Goal: Find specific page/section: Find specific page/section

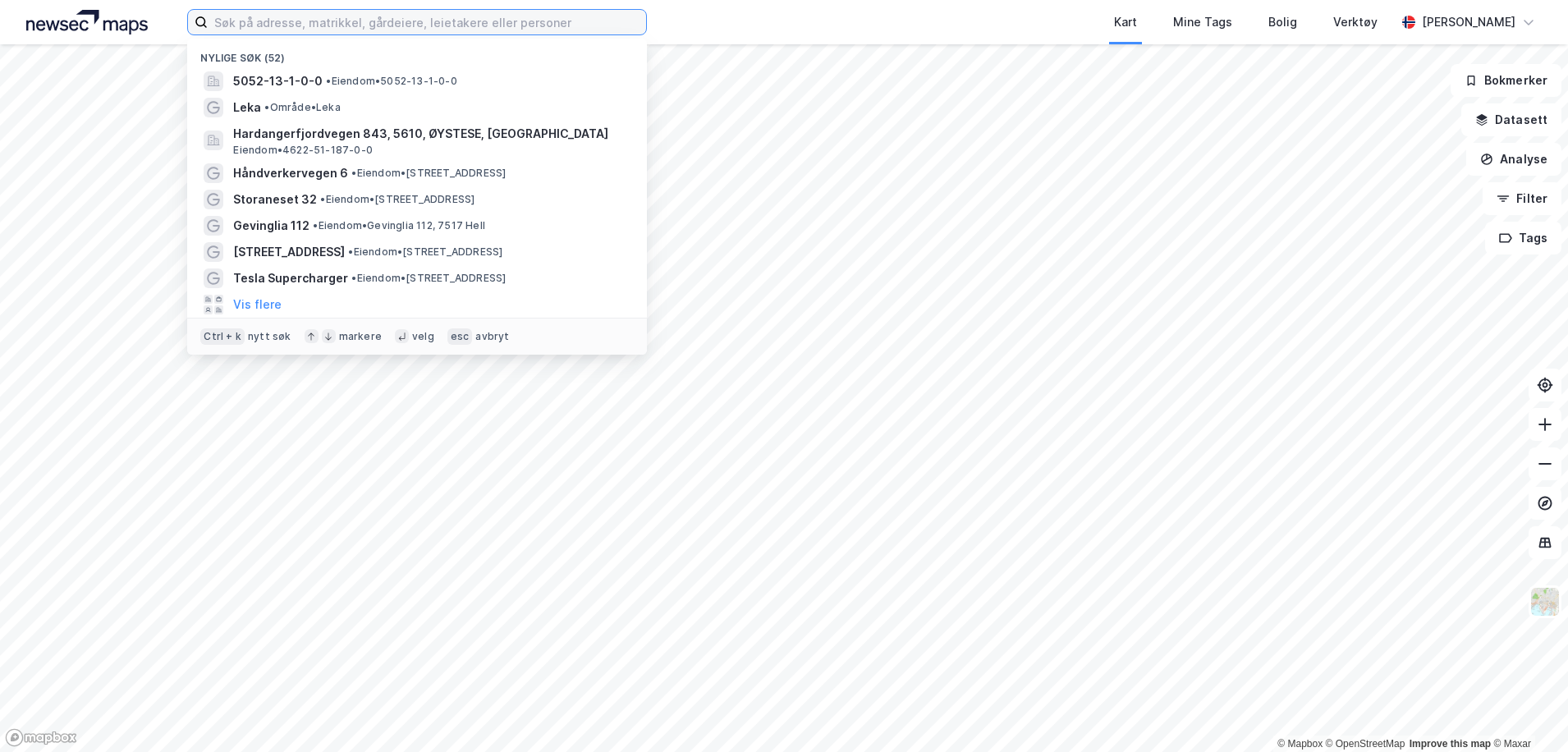
click at [267, 34] on input at bounding box center [427, 21] width 438 height 24
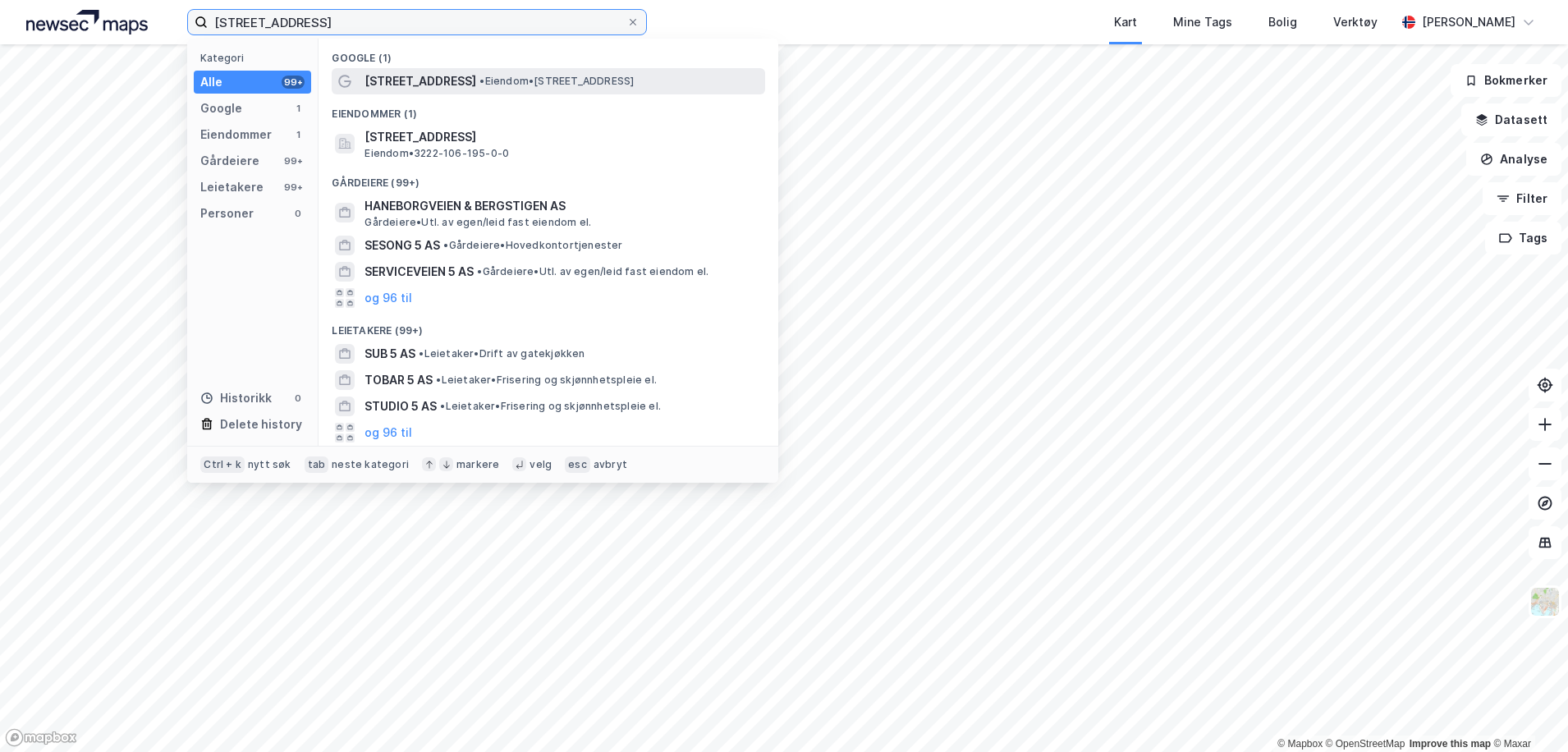
type input "[STREET_ADDRESS]"
click at [480, 86] on span "• Eiendom • [STREET_ADDRESS]" at bounding box center [557, 81] width 155 height 14
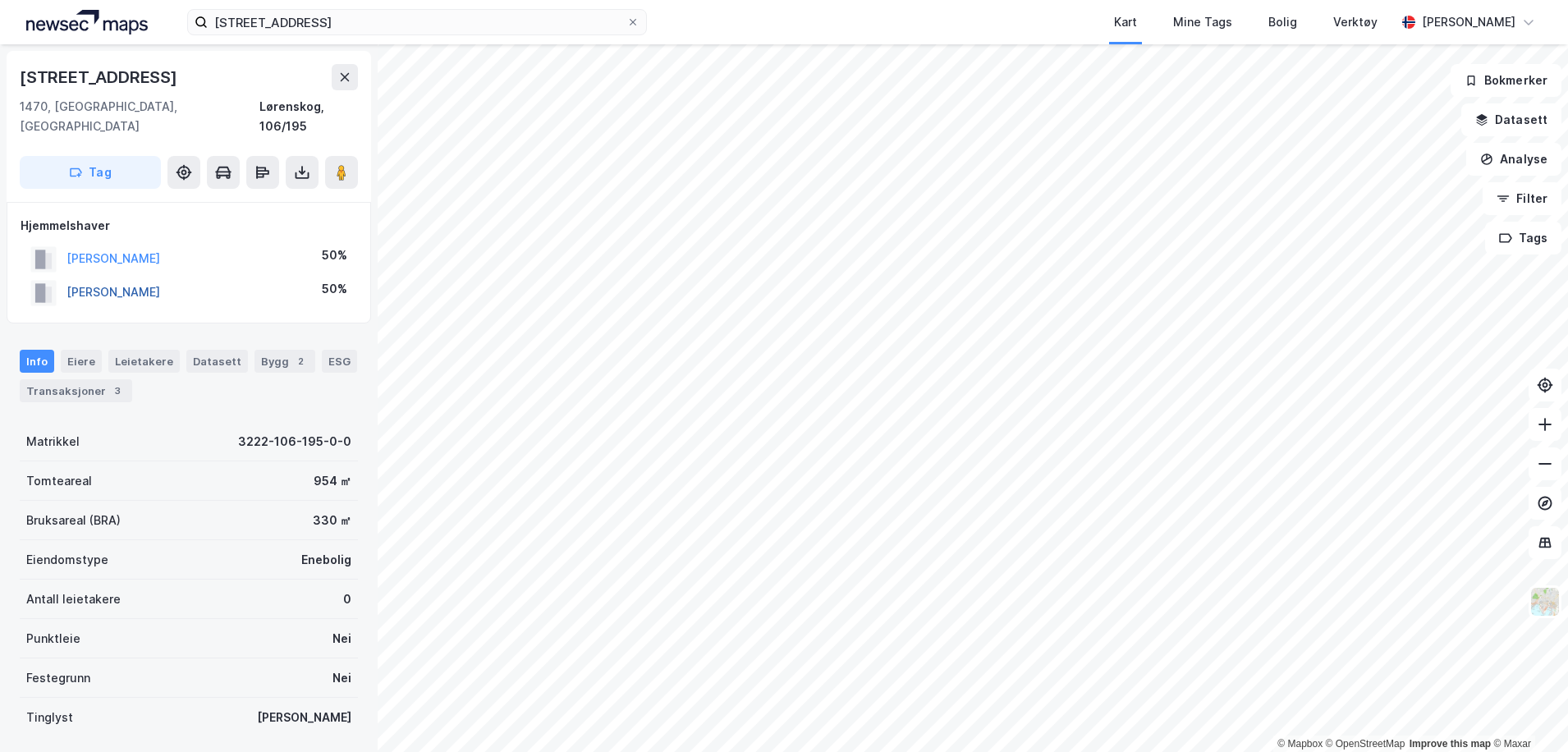
click at [0, 0] on button "[PERSON_NAME]" at bounding box center [0, 0] width 0 height 0
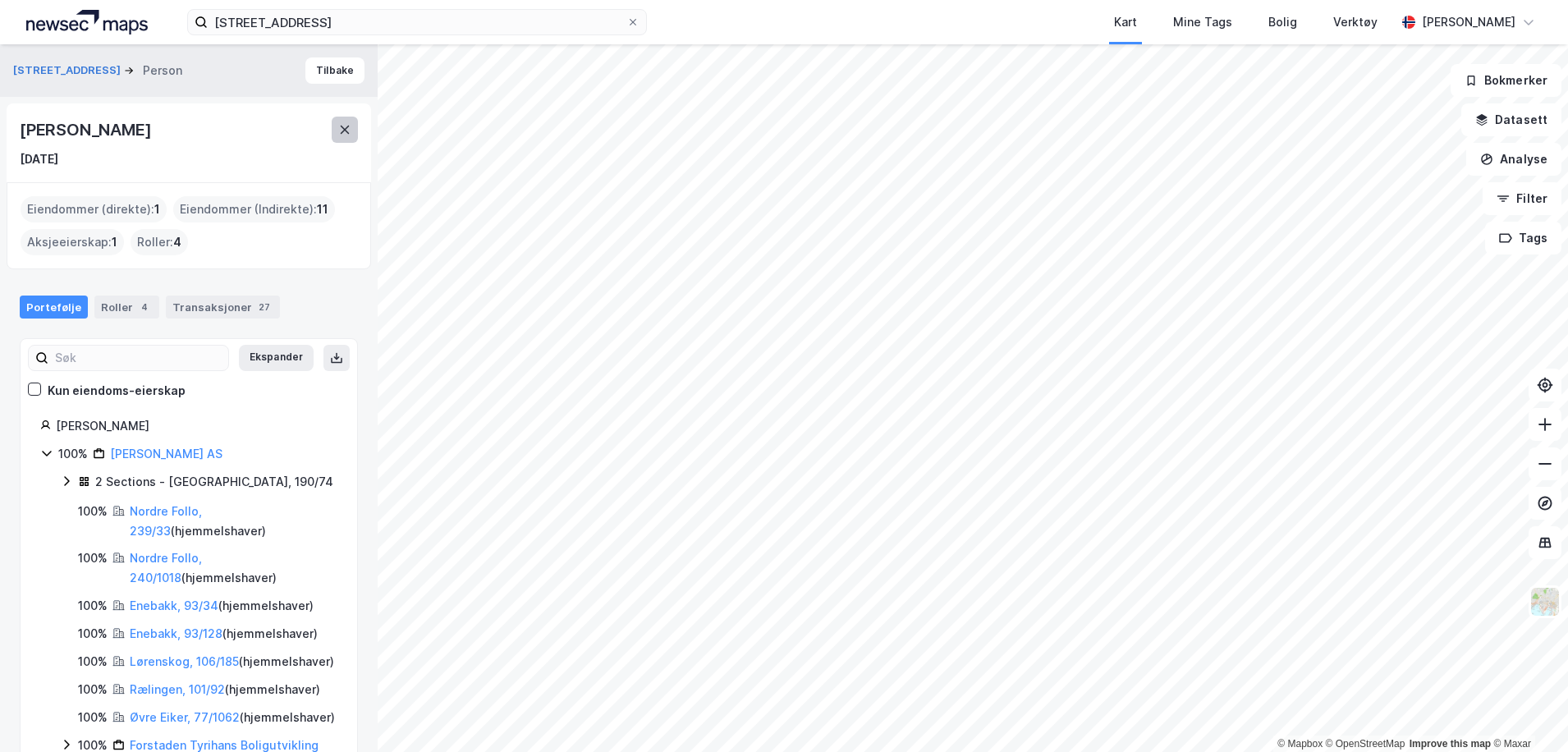
click at [339, 128] on icon at bounding box center [345, 130] width 14 height 14
